Goal: Information Seeking & Learning: Learn about a topic

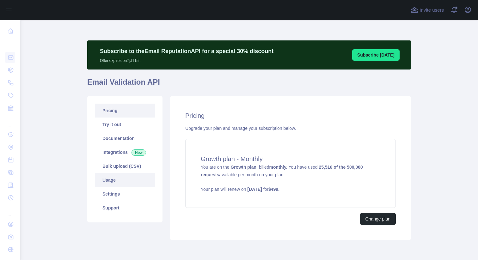
click at [110, 184] on link "Usage" at bounding box center [125, 180] width 60 height 14
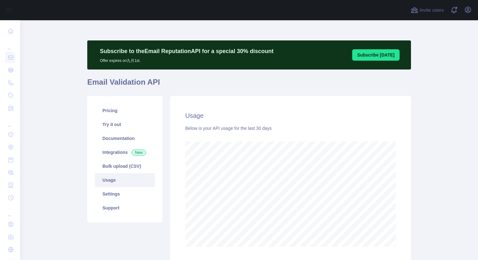
scroll to position [240, 453]
